Goal: Task Accomplishment & Management: Use online tool/utility

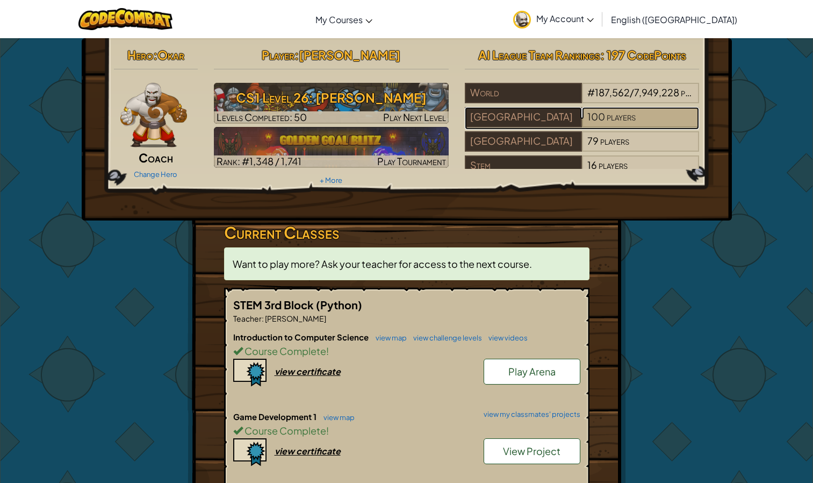
click at [609, 116] on span "players" at bounding box center [621, 116] width 29 height 12
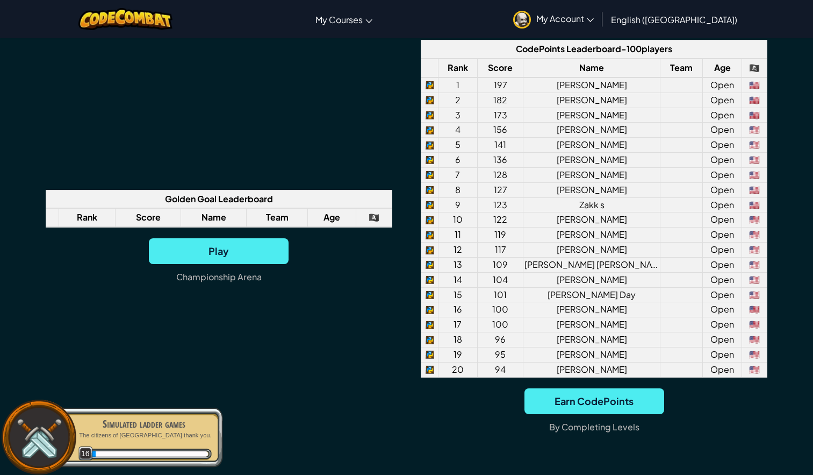
scroll to position [819, 0]
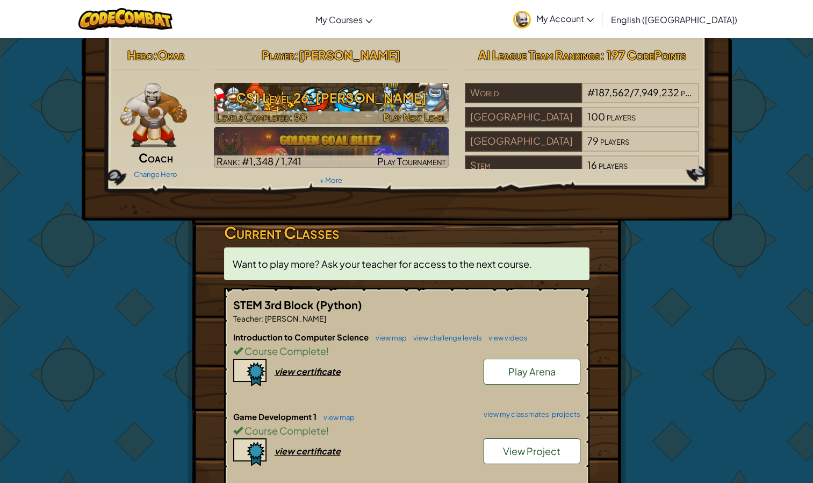
click at [410, 120] on span "Play Next Level" at bounding box center [414, 117] width 63 height 12
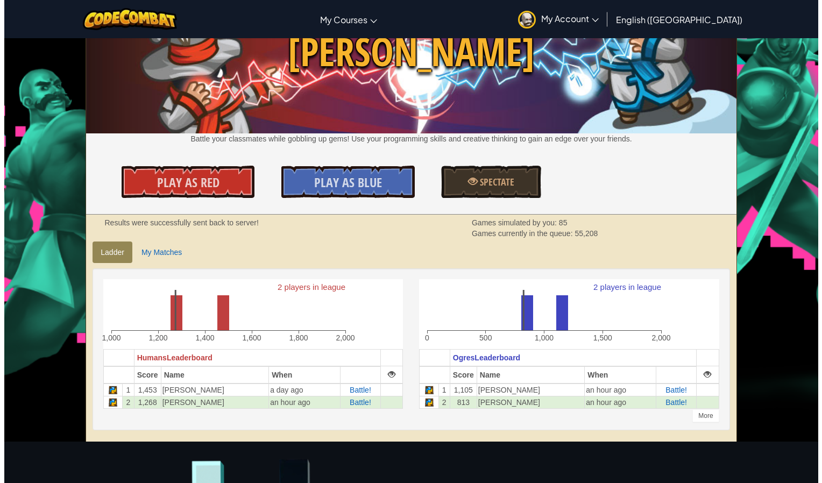
scroll to position [64, 0]
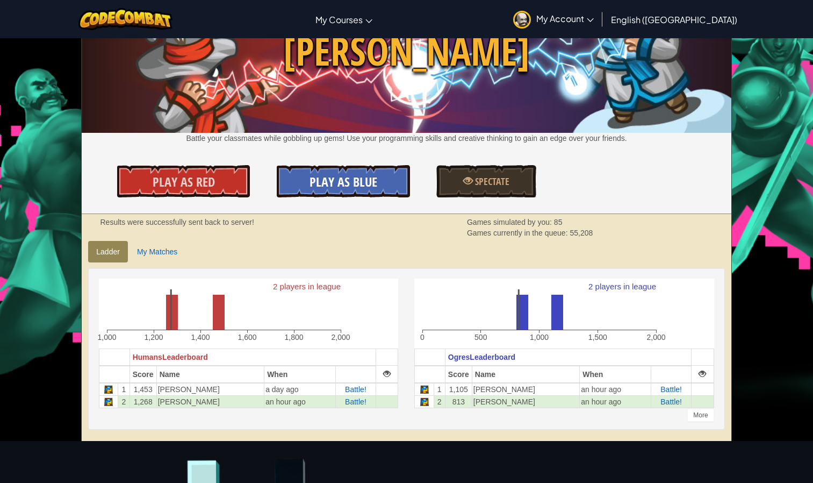
click at [313, 177] on span "Play As Blue" at bounding box center [344, 181] width 68 height 17
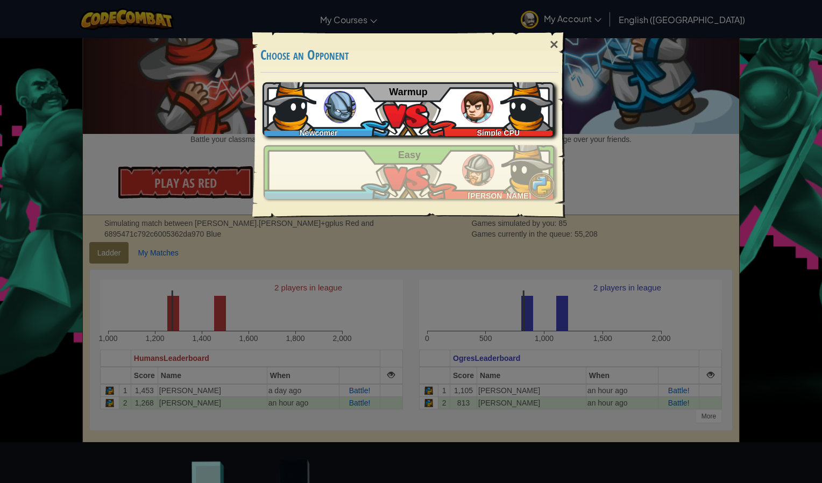
click at [416, 112] on div "Newcomer Simple CPU Warmup" at bounding box center [407, 109] width 291 height 54
